Goal: Complete application form: Complete application form

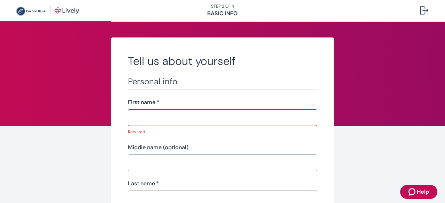
click at [257, 65] on h2 "Tell us about yourself" at bounding box center [222, 61] width 189 height 14
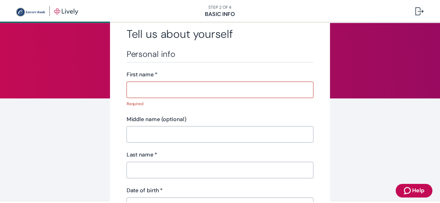
scroll to position [42, 0]
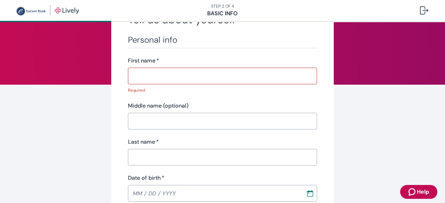
click at [258, 75] on input "First name   *" at bounding box center [222, 76] width 189 height 14
type input "[PERSON_NAME]"
type input "[PHONE_NUMBER]"
type input "[STREET_ADDRESS]"
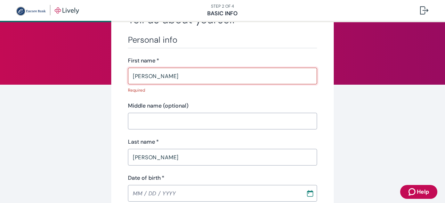
type input "[PERSON_NAME], [GEOGRAPHIC_DATA]"
type input "AR"
type input "72601"
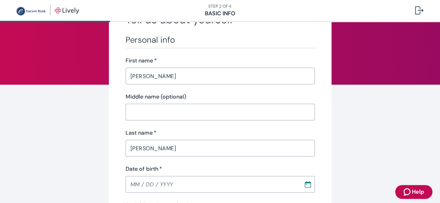
click at [220, 100] on div "Middle name (optional)" at bounding box center [219, 97] width 189 height 8
click at [211, 111] on input "Middle name (optional)" at bounding box center [219, 112] width 189 height 14
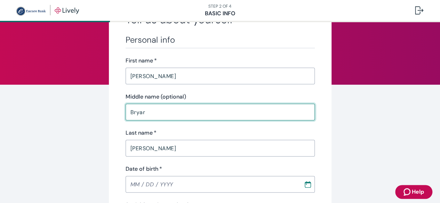
type input "Bryar"
click at [208, 91] on div "Personal info First name   * [PERSON_NAME] ​ Middle name (optional) [PERSON_NAM…" at bounding box center [219, 204] width 189 height 339
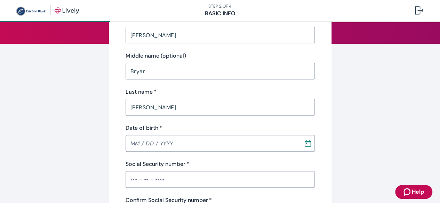
scroll to position [83, 0]
click at [306, 143] on icon "Calendar" at bounding box center [307, 142] width 7 height 7
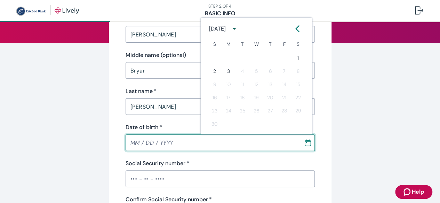
type input "MM / DD / YYYY"
click at [171, 146] on input "MM / DD / YYYY" at bounding box center [211, 143] width 173 height 14
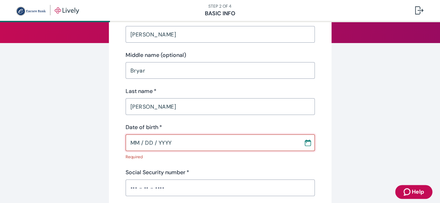
click at [171, 146] on input "MM / DD / YYYY" at bounding box center [211, 143] width 173 height 14
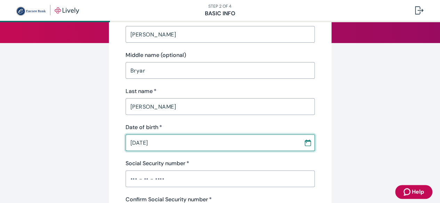
type input "[DATE]"
click at [188, 161] on div "Social Security number   *" at bounding box center [219, 163] width 189 height 8
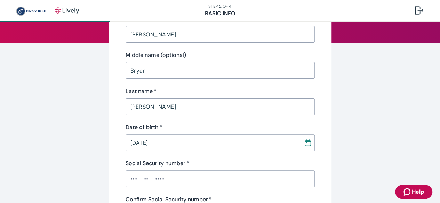
click at [182, 178] on input "Social Security number   *" at bounding box center [219, 179] width 189 height 14
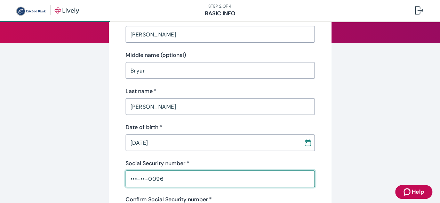
type input "•••-••-0096"
click at [202, 156] on div "Personal info First name   * [PERSON_NAME] ​ Middle name (optional) [PERSON_NAM…" at bounding box center [219, 162] width 189 height 339
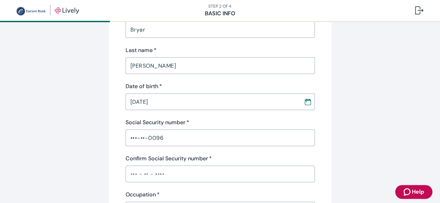
scroll to position [125, 0]
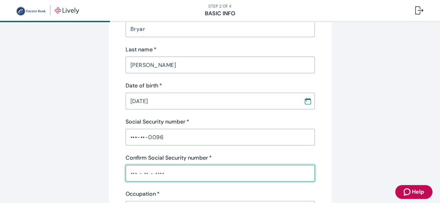
click at [199, 177] on input "Confirm Social Security number   *" at bounding box center [219, 173] width 189 height 14
type input "•••-••-0096"
click at [203, 148] on div "Personal info First name   * [PERSON_NAME] ​ Middle name (optional) [PERSON_NAM…" at bounding box center [219, 120] width 189 height 339
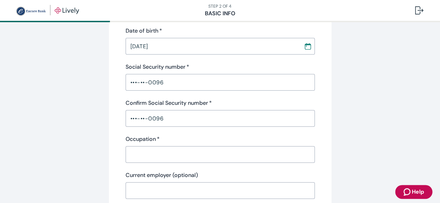
scroll to position [181, 0]
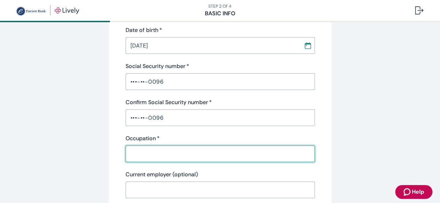
click at [204, 153] on input "Occupation   *" at bounding box center [219, 154] width 189 height 14
type input "Firefighter"
click at [199, 136] on div "Occupation   *" at bounding box center [219, 138] width 189 height 8
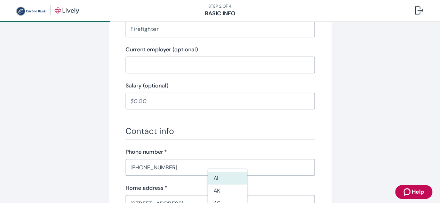
scroll to position [292, 0]
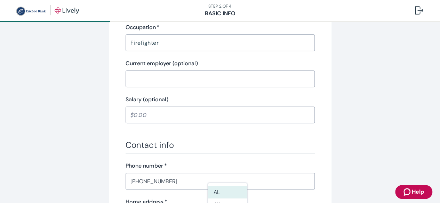
click at [199, 136] on div "Personal info First name   * [PERSON_NAME] ​ Middle name (optional) [PERSON_NAM…" at bounding box center [219, 63] width 189 height 557
click at [218, 102] on div "Salary (optional)" at bounding box center [219, 100] width 189 height 8
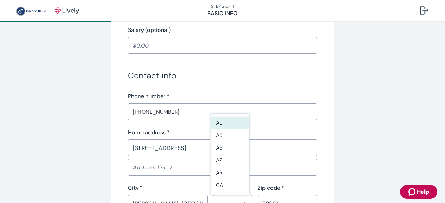
scroll to position [389, 0]
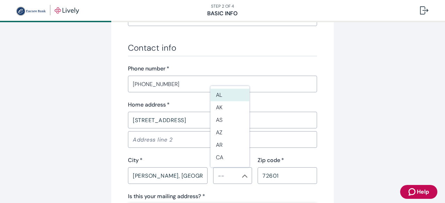
click at [202, 59] on div "Contact info Phone number   * [PHONE_NUMBER] ​ Home address   * [STREET_ADDRESS…" at bounding box center [222, 143] width 189 height 201
click at [232, 142] on li "AR" at bounding box center [229, 145] width 39 height 13
type input "AR"
click at [290, 155] on div "Home address   * [STREET_ADDRESS] ​ ​ City   * [GEOGRAPHIC_DATA], [GEOGRAPHIC_D…" at bounding box center [222, 142] width 189 height 83
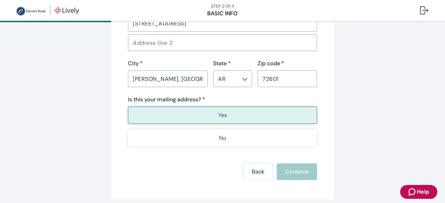
scroll to position [487, 0]
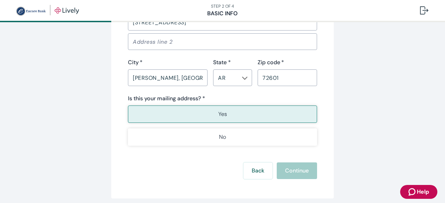
click at [224, 118] on button "Yes" at bounding box center [222, 114] width 189 height 17
click at [252, 112] on button "Yes" at bounding box center [222, 114] width 189 height 17
click at [299, 172] on div "Back Continue" at bounding box center [222, 171] width 189 height 17
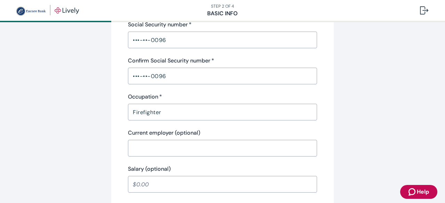
scroll to position [236, 0]
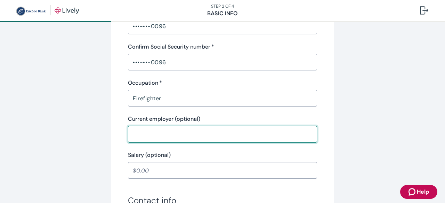
click at [221, 138] on input "Current employer (optional)" at bounding box center [222, 135] width 189 height 14
type input "City of [PERSON_NAME]"
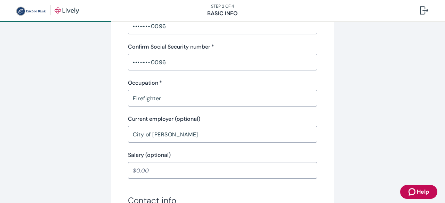
click at [194, 173] on input "Salary (optional)" at bounding box center [222, 171] width 189 height 14
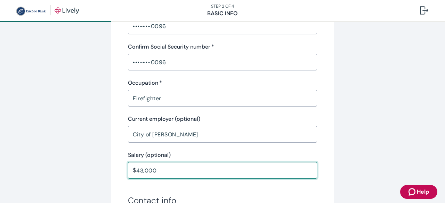
type input "43,000.00"
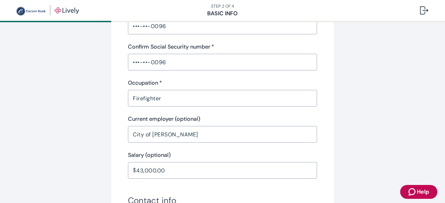
click at [354, 146] on div "Tell us about yourself Personal info First name   * [PERSON_NAME] ​ Middle name…" at bounding box center [223, 125] width 334 height 648
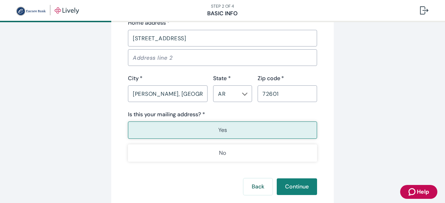
scroll to position [473, 0]
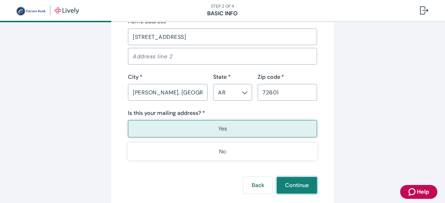
click at [296, 188] on button "Continue" at bounding box center [297, 185] width 40 height 17
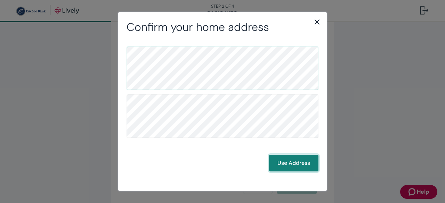
click at [285, 164] on button "Use Address" at bounding box center [293, 163] width 49 height 17
click at [277, 159] on button "Use Address" at bounding box center [293, 163] width 49 height 17
click at [287, 161] on button "Use Address" at bounding box center [293, 163] width 49 height 17
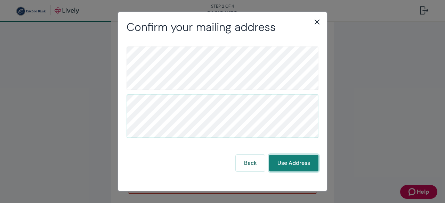
click at [287, 161] on button "Use Address" at bounding box center [293, 163] width 49 height 17
click at [313, 164] on button "Use Address" at bounding box center [293, 163] width 49 height 17
click at [309, 163] on button "Use Address" at bounding box center [293, 163] width 49 height 17
click at [307, 165] on button "Use Address" at bounding box center [293, 163] width 49 height 17
click at [305, 164] on button "Use Address" at bounding box center [293, 163] width 49 height 17
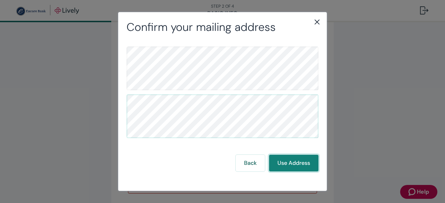
click at [318, 164] on button "Use Address" at bounding box center [293, 163] width 49 height 17
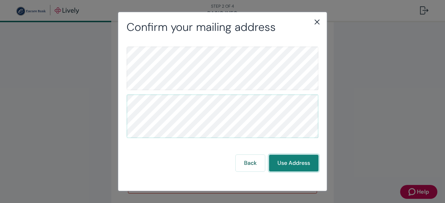
click at [318, 164] on button "Use Address" at bounding box center [293, 163] width 49 height 17
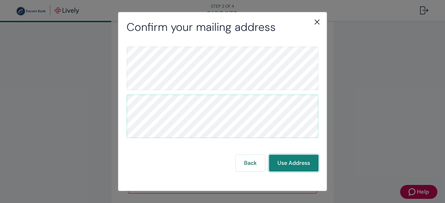
click at [318, 164] on button "Use Address" at bounding box center [293, 163] width 49 height 17
click at [293, 164] on button "Use Address" at bounding box center [293, 163] width 49 height 17
click at [295, 164] on button "Use Address" at bounding box center [293, 163] width 49 height 17
click at [290, 163] on button "Use Address" at bounding box center [293, 163] width 49 height 17
click at [288, 164] on button "Use Address" at bounding box center [293, 163] width 49 height 17
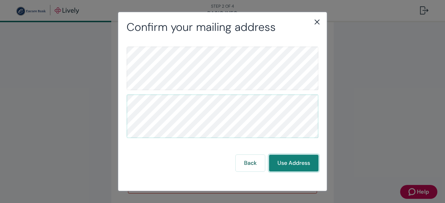
click at [282, 167] on button "Use Address" at bounding box center [293, 163] width 49 height 17
click at [283, 167] on button "Use Address" at bounding box center [293, 163] width 49 height 17
click at [288, 177] on div "Back Use Address" at bounding box center [222, 108] width 208 height 149
click at [291, 175] on div "Back Use Address" at bounding box center [222, 108] width 208 height 149
click at [292, 170] on button "Use Address" at bounding box center [293, 163] width 49 height 17
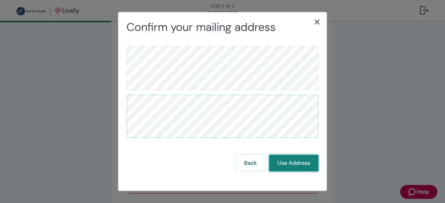
click at [285, 171] on button "Use Address" at bounding box center [293, 163] width 49 height 17
click at [301, 169] on button "Use Address" at bounding box center [293, 163] width 49 height 17
click at [317, 24] on icon "close" at bounding box center [317, 22] width 8 height 8
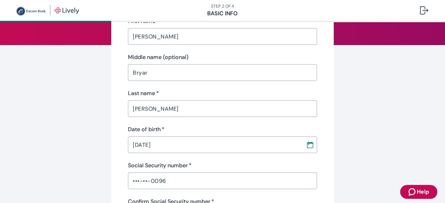
scroll to position [0, 0]
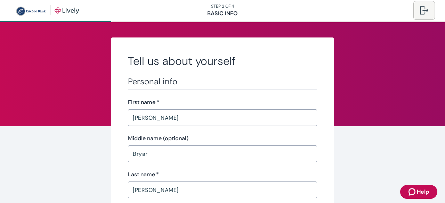
click at [422, 15] on button at bounding box center [423, 10] width 19 height 17
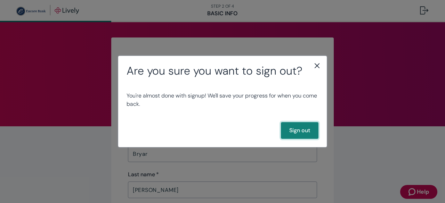
click at [294, 133] on button "Sign out" at bounding box center [300, 130] width 38 height 17
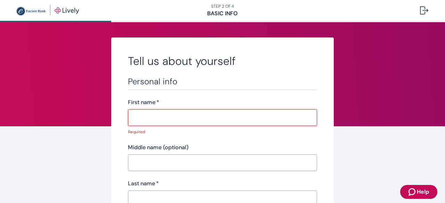
click at [276, 120] on input "First name   *" at bounding box center [222, 118] width 189 height 14
type input "[PERSON_NAME]"
type input "Bryar"
type input "[PERSON_NAME]"
type input "[PHONE_NUMBER]"
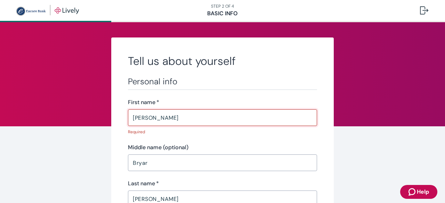
type input "[STREET_ADDRESS]"
type input "[PERSON_NAME], [GEOGRAPHIC_DATA]"
type input "AR"
type input "72601"
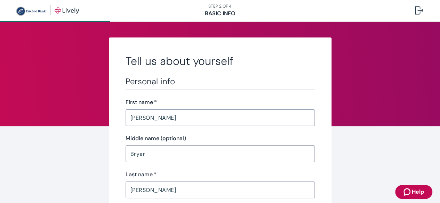
click at [197, 137] on div "Middle name (optional)" at bounding box center [219, 138] width 189 height 8
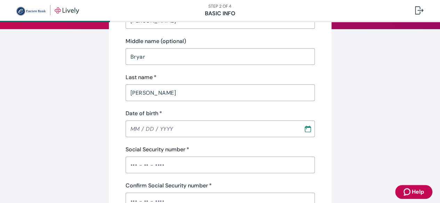
scroll to position [111, 0]
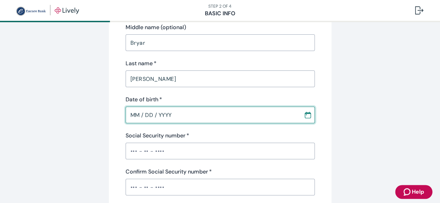
click at [185, 113] on input "MM / DD / YYYY" at bounding box center [211, 115] width 173 height 14
type input "[DATE]"
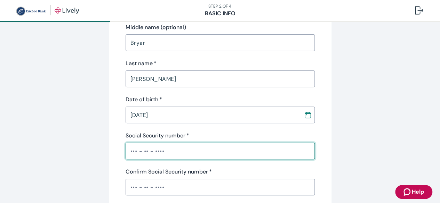
click at [181, 153] on input "Social Security number   *" at bounding box center [219, 151] width 189 height 14
type input "•••-••-0096"
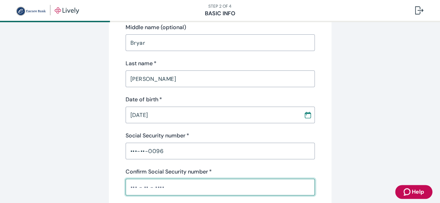
click at [177, 186] on input "Confirm Social Security number   *" at bounding box center [219, 187] width 189 height 14
type input "•••-••-0096"
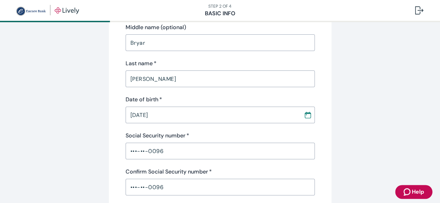
click at [211, 167] on div "Personal info First name   * [PERSON_NAME] ​ Middle name (optional) [PERSON_NAM…" at bounding box center [219, 134] width 189 height 339
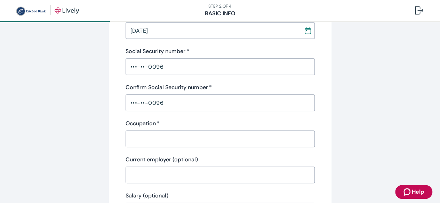
scroll to position [208, 0]
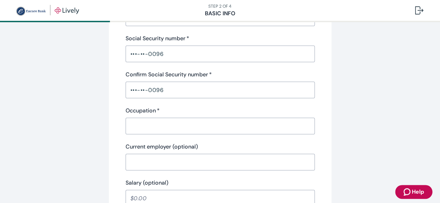
click at [218, 128] on input "Occupation   *" at bounding box center [219, 126] width 189 height 14
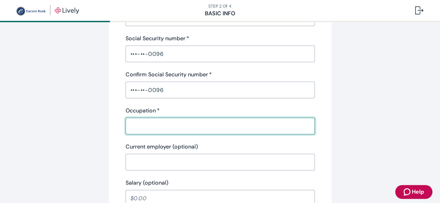
type input "Firefighter"
click at [190, 157] on input "Current employer (optional)" at bounding box center [219, 162] width 189 height 14
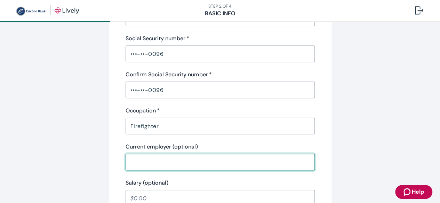
type input "City of [PERSON_NAME]"
click at [200, 179] on div "Salary (optional)" at bounding box center [219, 183] width 189 height 8
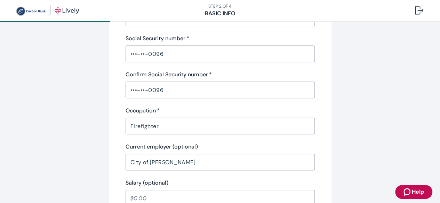
click at [204, 195] on input "Salary (optional)" at bounding box center [219, 198] width 189 height 14
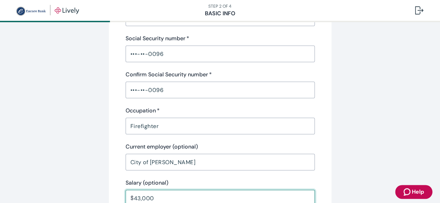
type input "43,000.00"
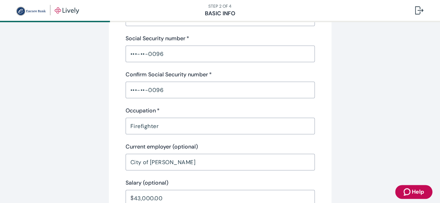
click at [235, 178] on div "Personal info First name   * Isaac ​ Middle name (optional) Bryar ​ Last name  …" at bounding box center [219, 37] width 189 height 339
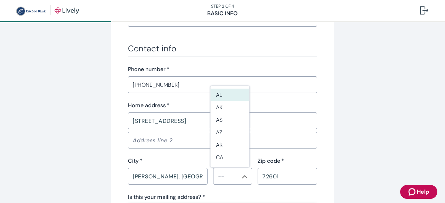
scroll to position [389, 0]
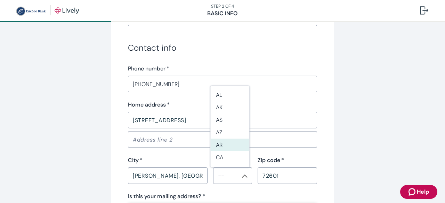
click at [226, 143] on li "AR" at bounding box center [229, 145] width 39 height 13
type input "AR"
click at [217, 102] on div "Home address   *" at bounding box center [222, 105] width 189 height 8
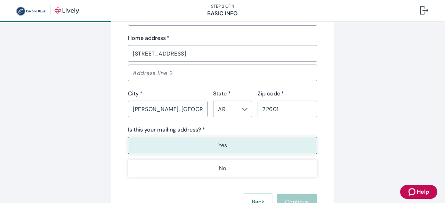
scroll to position [459, 0]
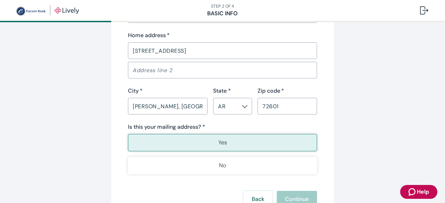
click at [179, 108] on input "[PERSON_NAME], [GEOGRAPHIC_DATA]" at bounding box center [168, 106] width 80 height 14
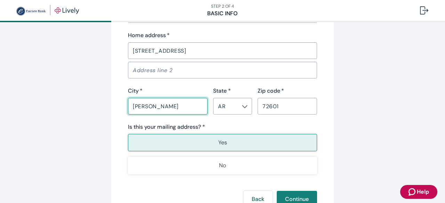
type input "Harrison"
click at [221, 87] on label "State *" at bounding box center [222, 91] width 18 height 8
click at [221, 101] on input "AR" at bounding box center [226, 106] width 23 height 10
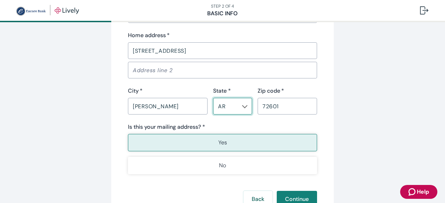
click at [268, 76] on input "Address line 2" at bounding box center [222, 70] width 189 height 14
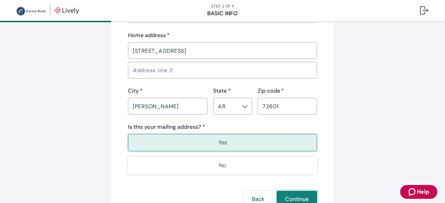
click at [294, 194] on button "Continue" at bounding box center [297, 199] width 40 height 17
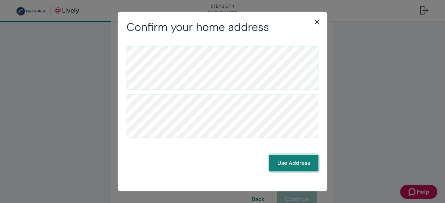
click at [281, 165] on button "Use Address" at bounding box center [293, 163] width 49 height 17
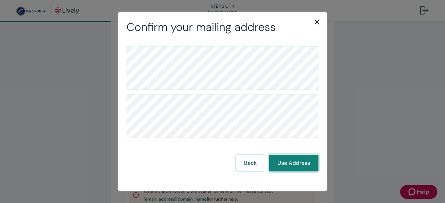
click at [281, 165] on button "Use Address" at bounding box center [293, 163] width 49 height 17
drag, startPoint x: 317, startPoint y: 190, endPoint x: 306, endPoint y: 167, distance: 25.3
click at [306, 167] on div "Confirm your mailing address Back Use Address" at bounding box center [222, 101] width 208 height 179
click at [306, 167] on button "Use Address" at bounding box center [293, 163] width 49 height 17
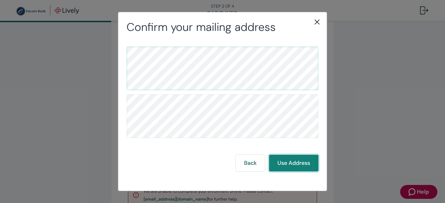
click at [295, 167] on button "Use Address" at bounding box center [293, 163] width 49 height 17
click at [297, 168] on button "Use Address" at bounding box center [293, 163] width 49 height 17
click at [291, 170] on button "Use Address" at bounding box center [293, 163] width 49 height 17
click at [288, 170] on button "Use Address" at bounding box center [293, 163] width 49 height 17
click at [286, 170] on button "Use Address" at bounding box center [293, 163] width 49 height 17
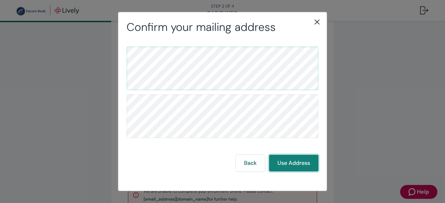
click at [287, 168] on button "Use Address" at bounding box center [293, 163] width 49 height 17
click at [288, 167] on button "Use Address" at bounding box center [293, 163] width 49 height 17
click at [285, 168] on button "Use Address" at bounding box center [293, 163] width 49 height 17
click at [280, 169] on button "Use Address" at bounding box center [293, 163] width 49 height 17
click at [278, 166] on button "Use Address" at bounding box center [293, 163] width 49 height 17
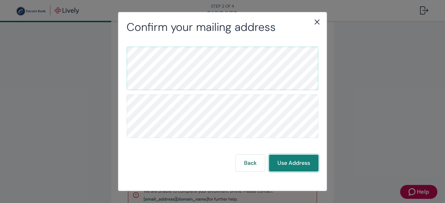
click at [281, 164] on button "Use Address" at bounding box center [293, 163] width 49 height 17
click at [282, 164] on button "Use Address" at bounding box center [293, 163] width 49 height 17
click at [288, 162] on button "Use Address" at bounding box center [293, 163] width 49 height 17
click at [289, 161] on button "Use Address" at bounding box center [293, 163] width 49 height 17
click at [289, 162] on button "Use Address" at bounding box center [293, 163] width 49 height 17
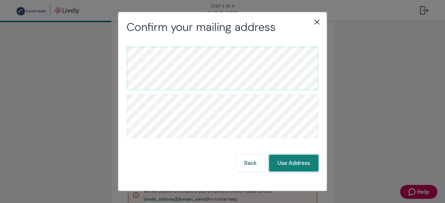
click at [288, 163] on button "Use Address" at bounding box center [293, 163] width 49 height 17
click at [287, 165] on button "Use Address" at bounding box center [293, 163] width 49 height 17
click at [287, 164] on button "Use Address" at bounding box center [293, 163] width 49 height 17
click at [286, 166] on button "Use Address" at bounding box center [293, 163] width 49 height 17
click at [277, 171] on button "Use Address" at bounding box center [293, 163] width 49 height 17
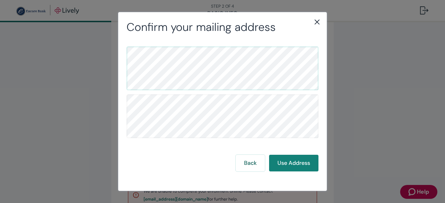
click at [271, 180] on div "Back Use Address" at bounding box center [222, 108] width 208 height 149
click at [273, 176] on div "Back Use Address" at bounding box center [222, 108] width 208 height 149
click at [294, 163] on button "Use Address" at bounding box center [293, 163] width 49 height 17
click at [296, 168] on button "Use Address" at bounding box center [293, 163] width 49 height 17
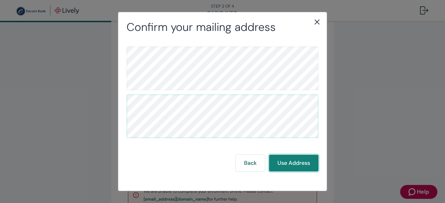
click at [299, 160] on button "Use Address" at bounding box center [293, 163] width 49 height 17
